Goal: Information Seeking & Learning: Learn about a topic

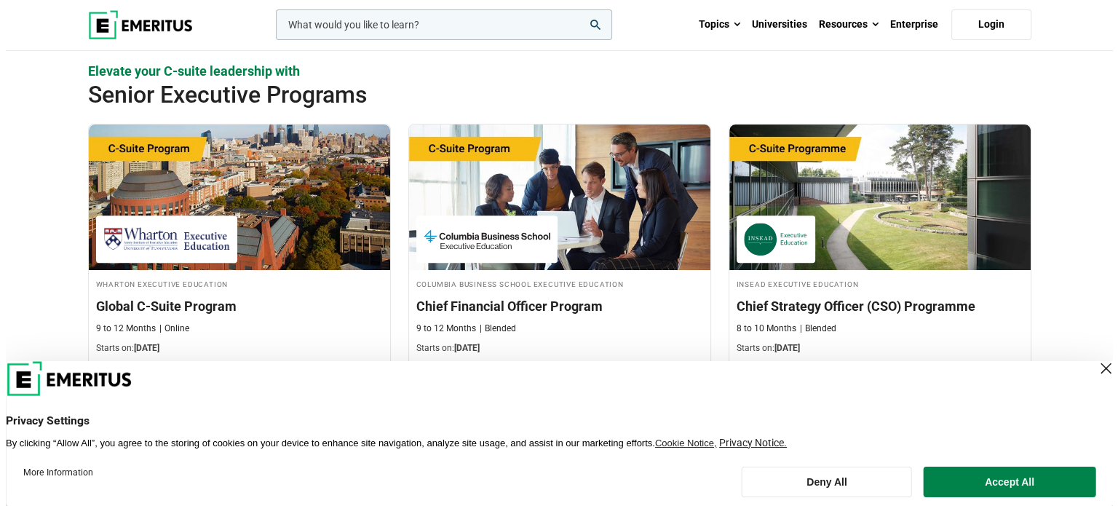
scroll to position [509, 0]
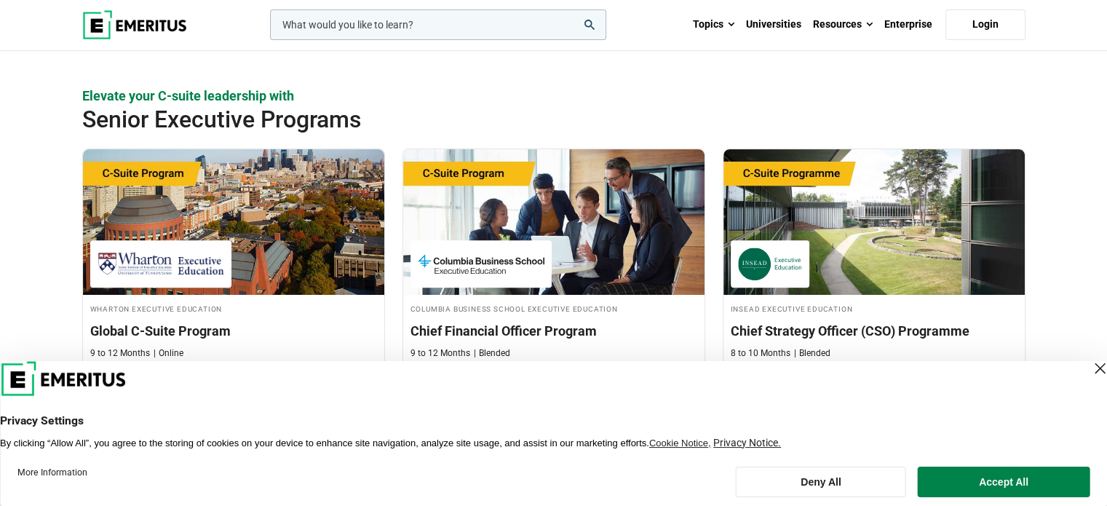
click at [408, 31] on input "woocommerce-product-search-field-0" at bounding box center [438, 24] width 336 height 31
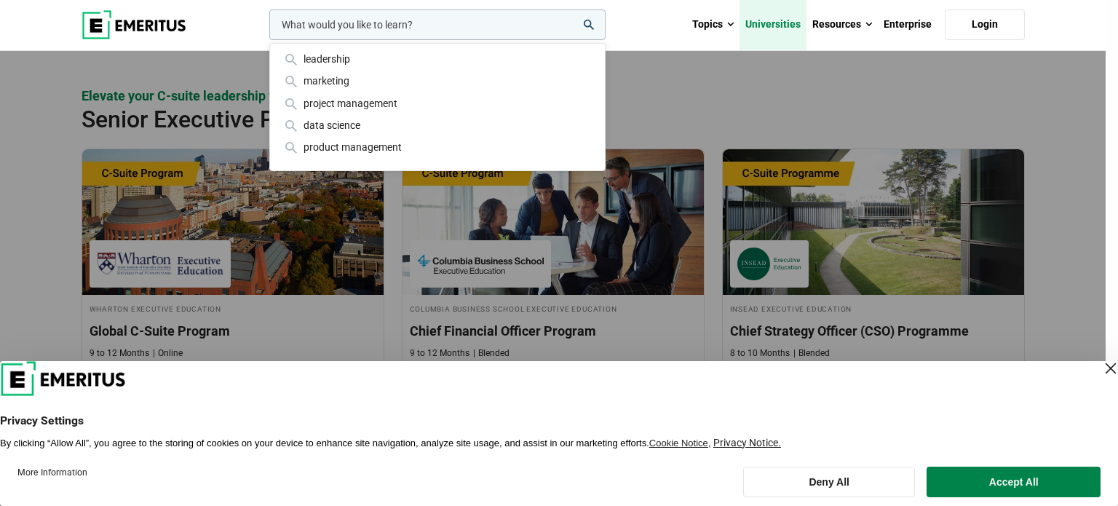
click at [782, 28] on link "Universities" at bounding box center [772, 24] width 67 height 51
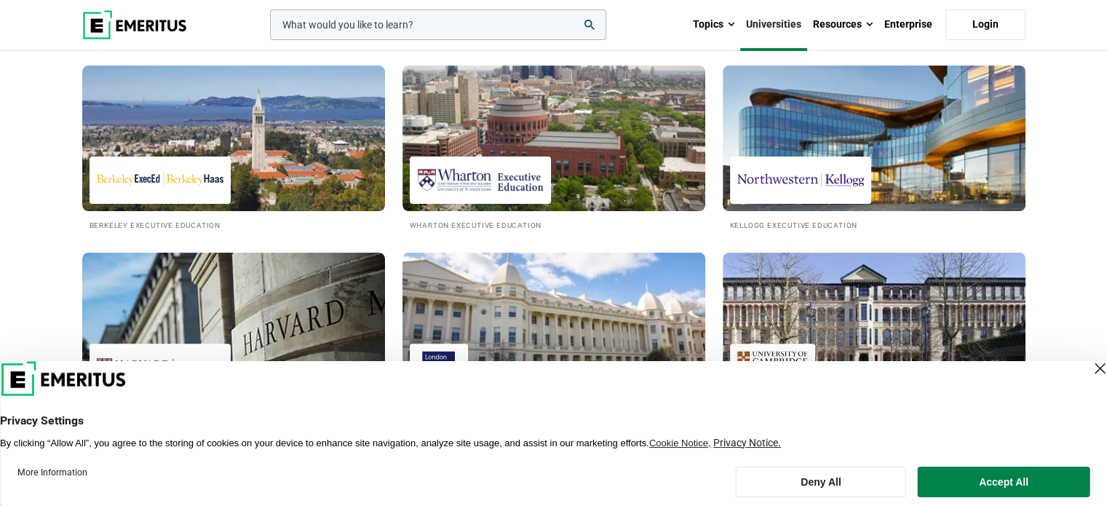
scroll to position [437, 0]
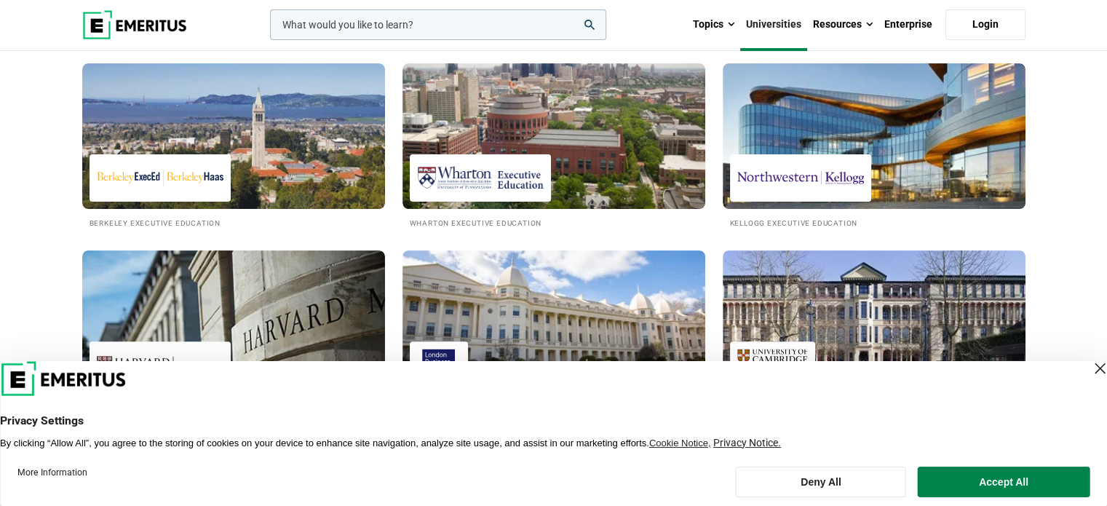
click at [1089, 367] on div "Close Layer" at bounding box center [1099, 368] width 20 height 20
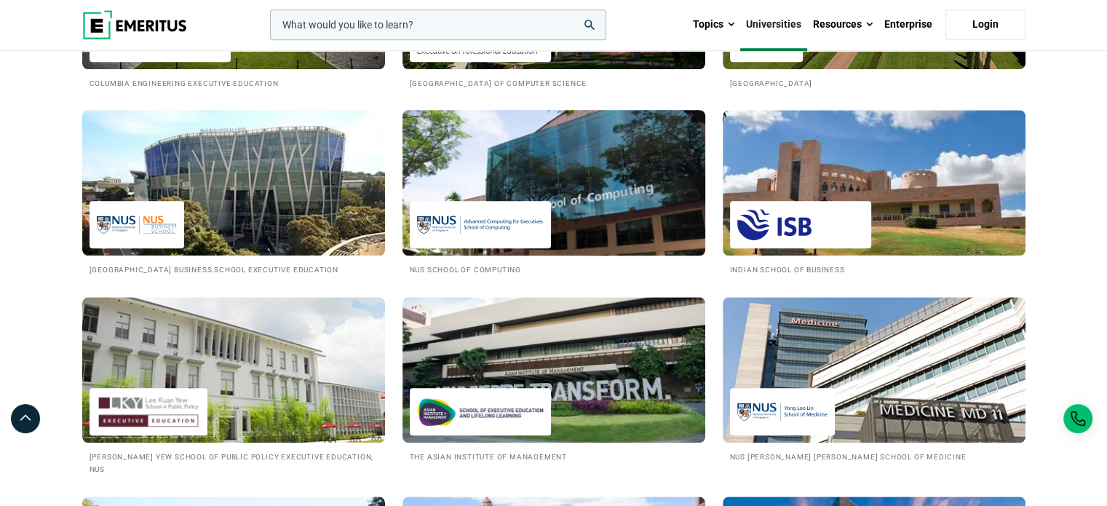
scroll to position [1237, 0]
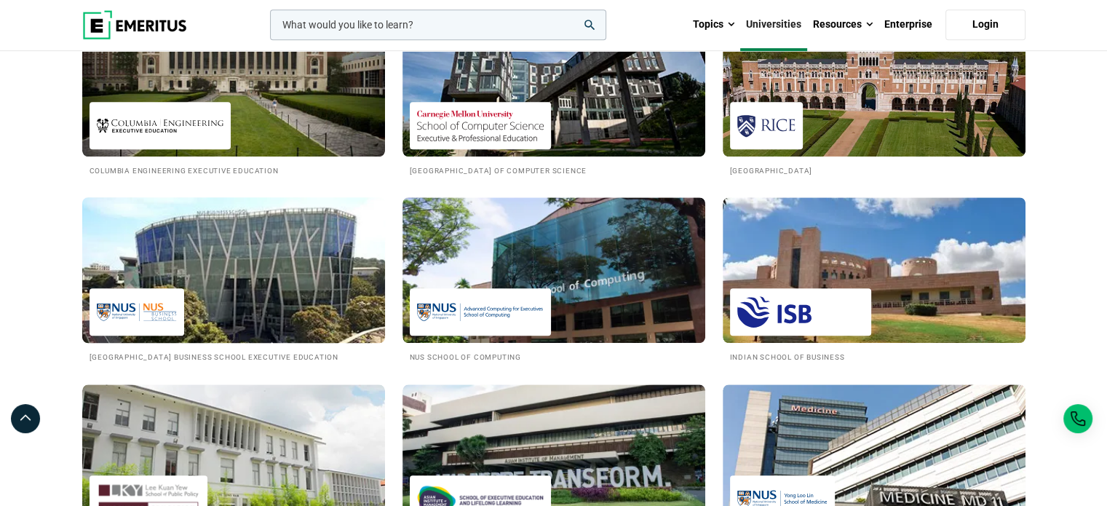
click at [212, 316] on img at bounding box center [233, 270] width 333 height 160
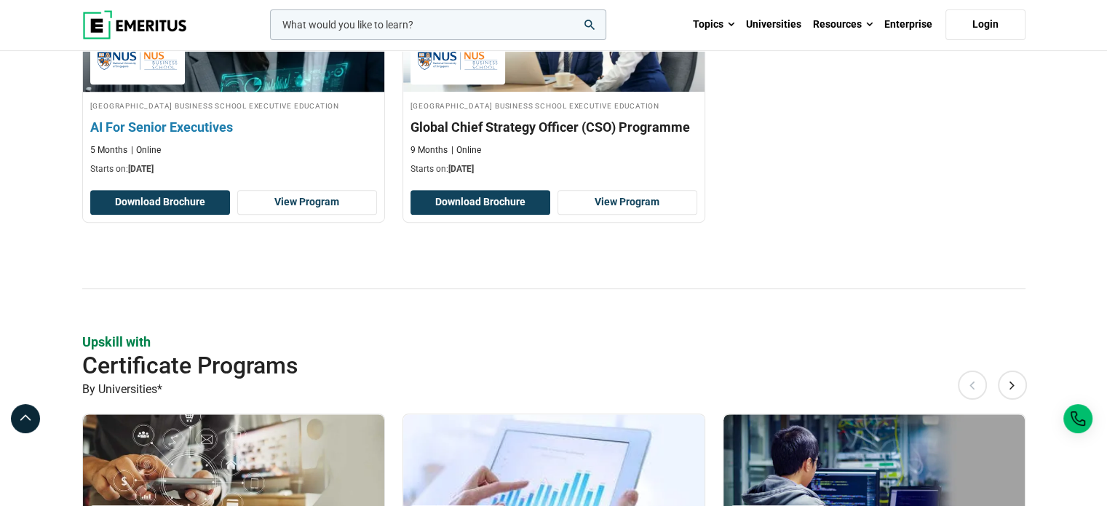
scroll to position [582, 0]
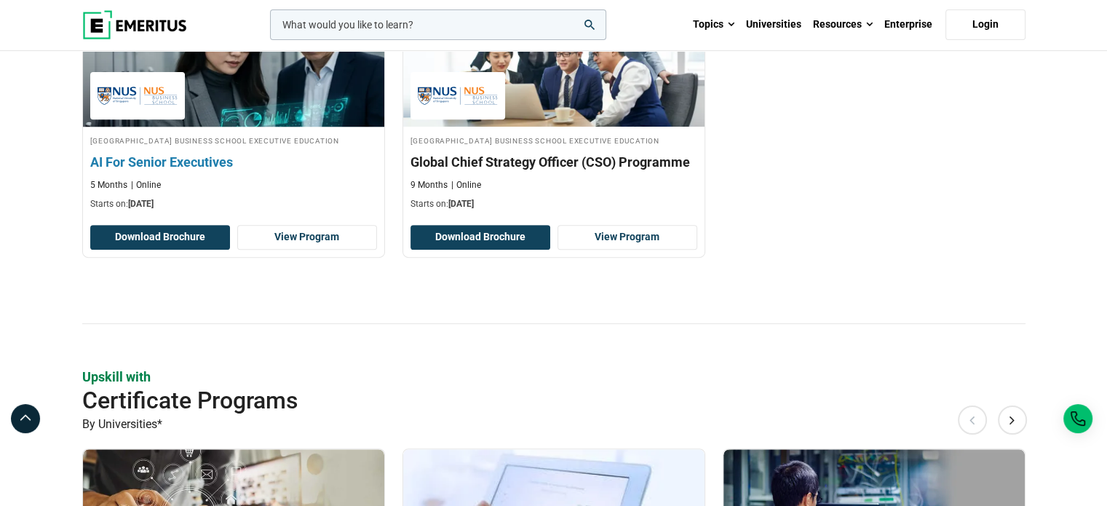
click at [206, 171] on h3 "AI For Senior Executives" at bounding box center [233, 162] width 287 height 18
